Goal: Information Seeking & Learning: Learn about a topic

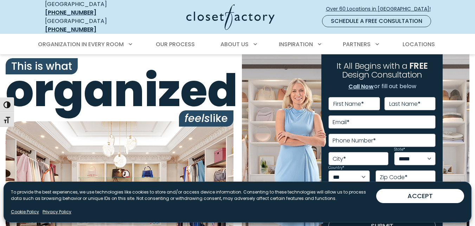
click at [462, 34] on div "Organization in Every Room Custom Closets Walk-In Closets Reach-In Closets Home…" at bounding box center [237, 44] width 475 height 20
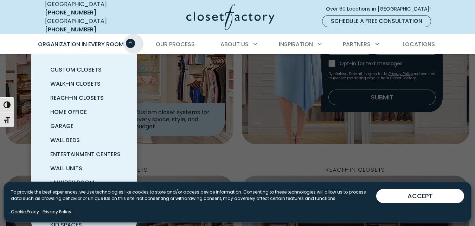
scroll to position [141, 0]
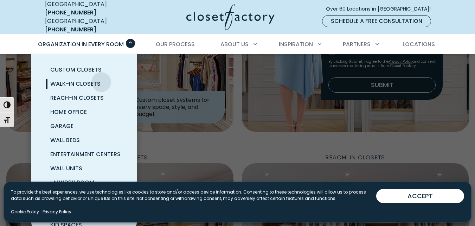
click at [101, 77] on link "Walk-In Closets" at bounding box center [93, 84] width 106 height 14
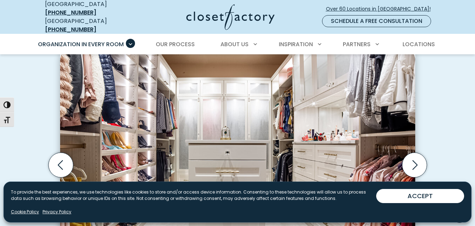
scroll to position [211, 0]
click at [412, 153] on icon "Next slide" at bounding box center [414, 165] width 25 height 25
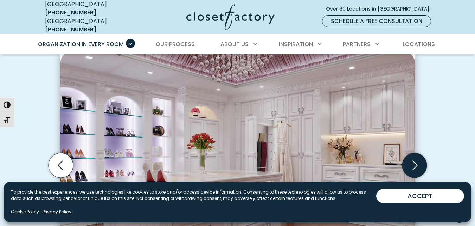
click at [412, 153] on icon "Next slide" at bounding box center [414, 165] width 25 height 25
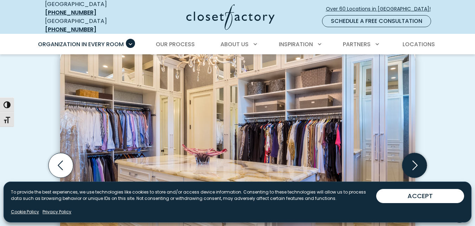
click at [412, 153] on icon "Next slide" at bounding box center [414, 165] width 25 height 25
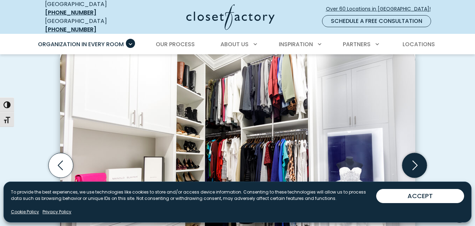
click at [418, 153] on icon "Next slide" at bounding box center [414, 165] width 25 height 25
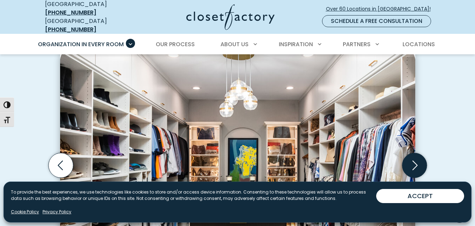
click at [418, 153] on icon "Next slide" at bounding box center [414, 165] width 25 height 25
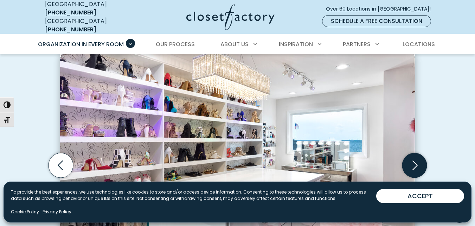
click at [418, 153] on icon "Next slide" at bounding box center [414, 165] width 25 height 25
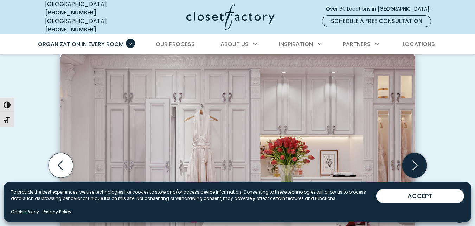
click at [418, 153] on icon "Next slide" at bounding box center [414, 165] width 25 height 25
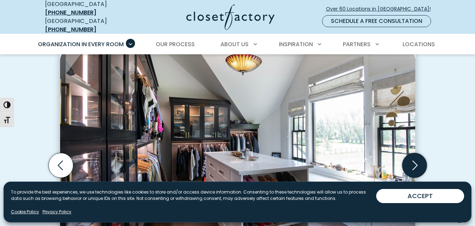
click at [418, 153] on icon "Next slide" at bounding box center [414, 165] width 25 height 25
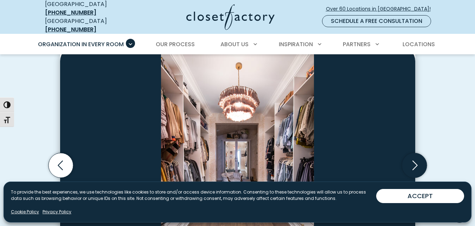
click at [418, 153] on icon "Next slide" at bounding box center [414, 165] width 25 height 25
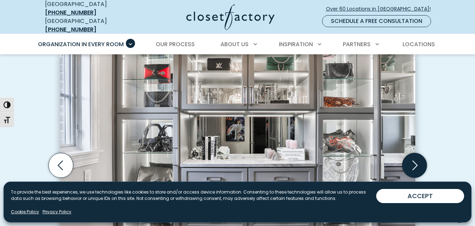
click at [418, 153] on icon "Next slide" at bounding box center [414, 165] width 25 height 25
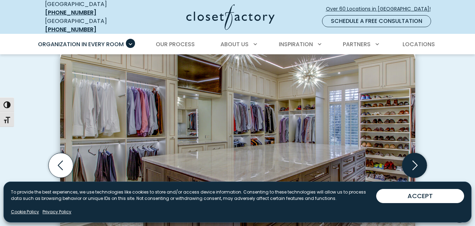
click at [418, 153] on icon "Next slide" at bounding box center [414, 165] width 25 height 25
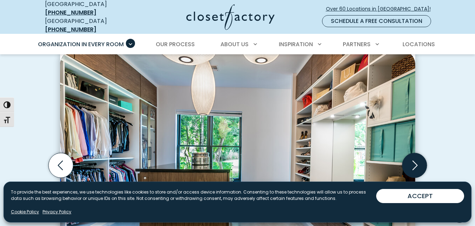
click at [418, 153] on icon "Next slide" at bounding box center [414, 165] width 25 height 25
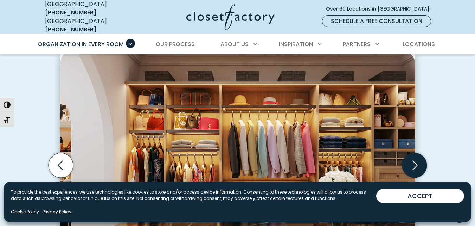
click at [414, 153] on icon "Next slide" at bounding box center [414, 165] width 25 height 25
